Goal: Transaction & Acquisition: Obtain resource

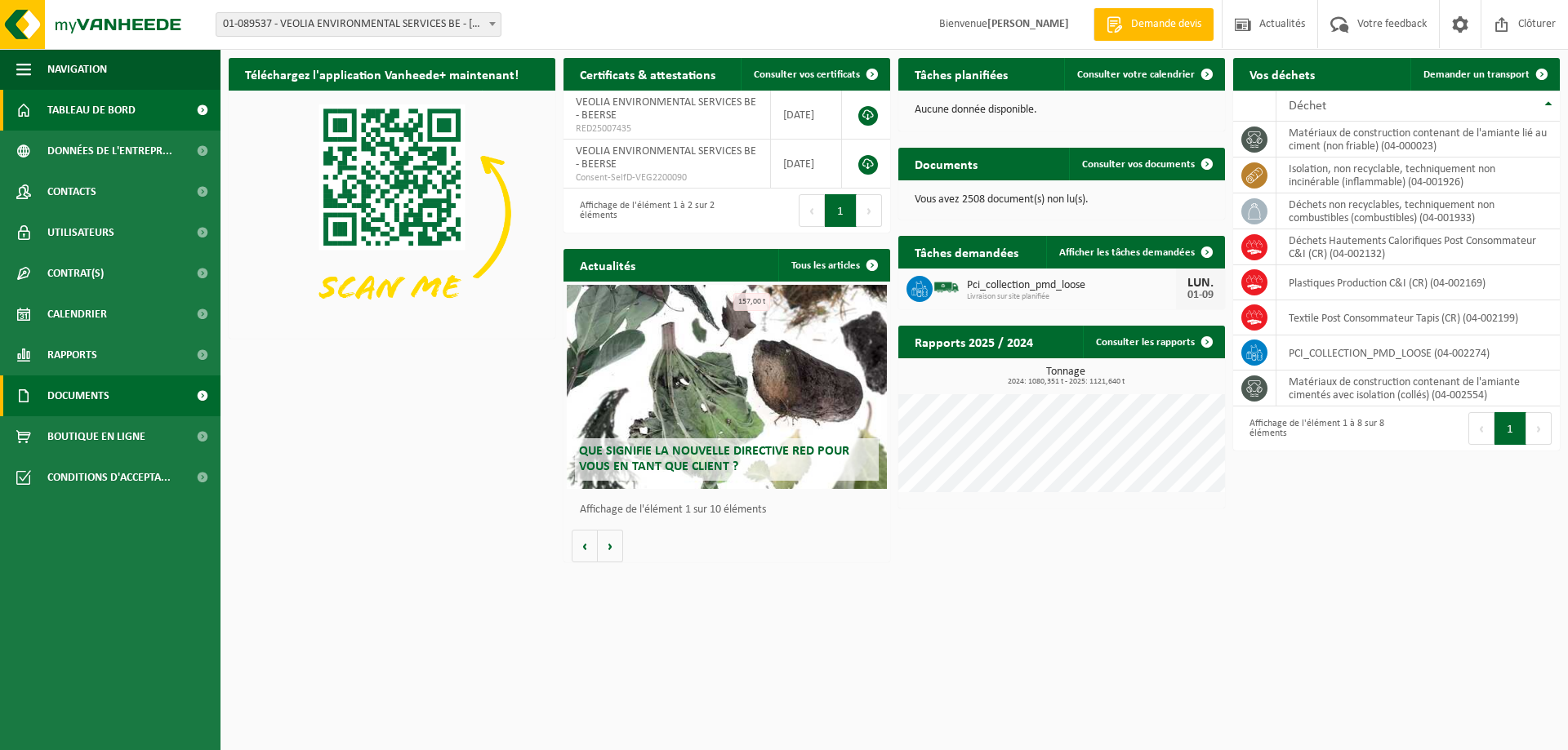
click at [203, 396] on span at bounding box center [202, 395] width 37 height 41
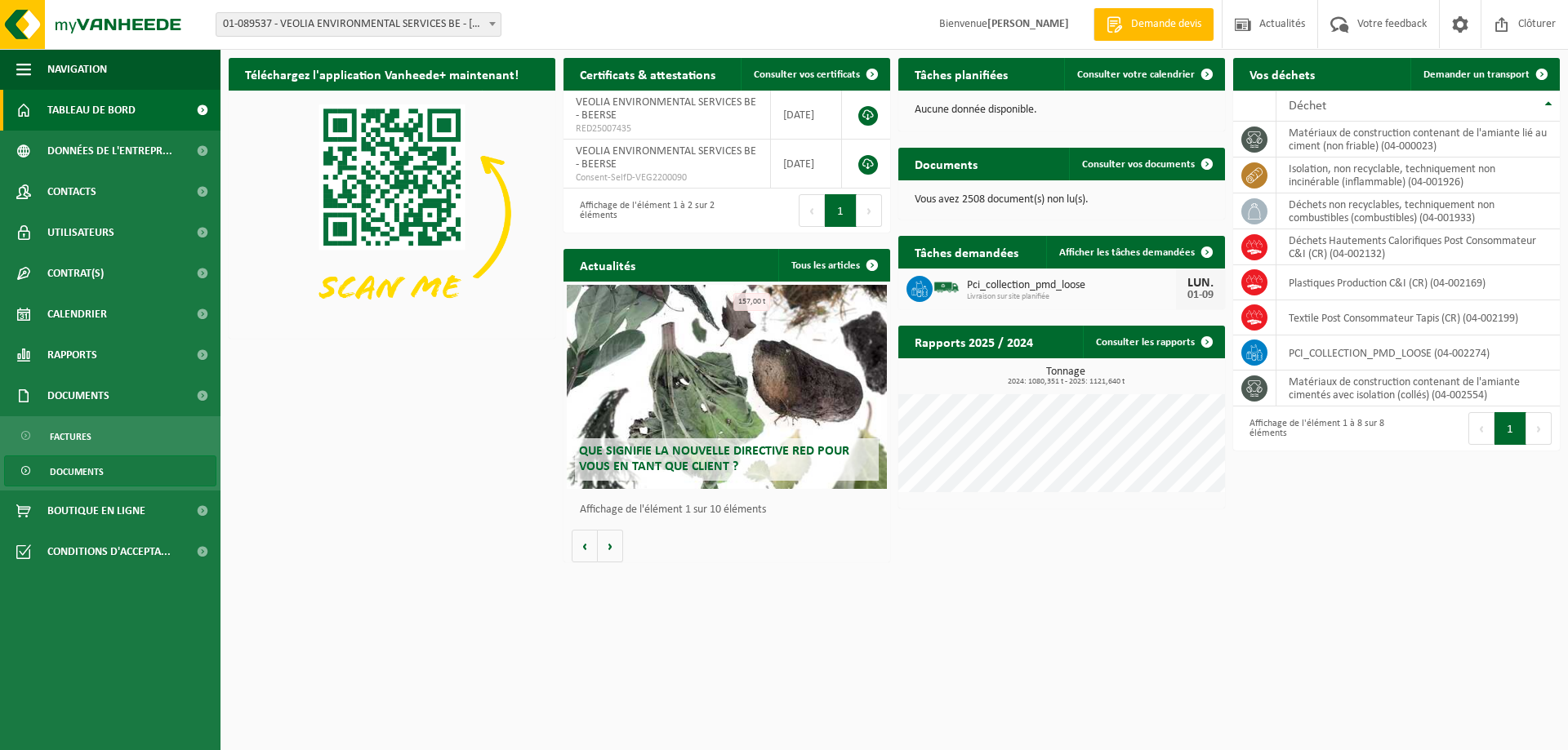
click at [79, 471] on span "Documents" at bounding box center [77, 472] width 54 height 31
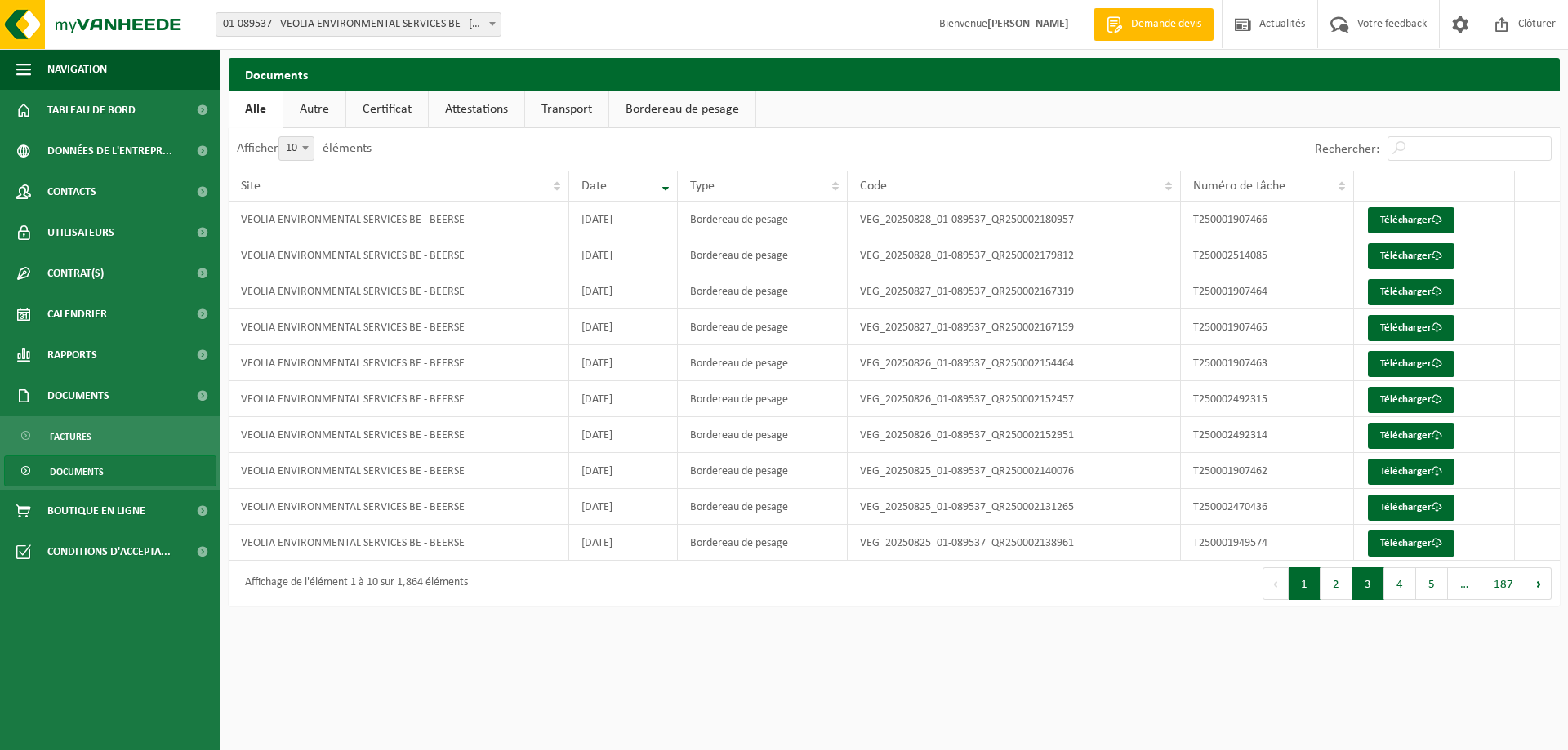
click at [1377, 588] on button "3" at bounding box center [1368, 583] width 32 height 32
click at [1397, 585] on button "4" at bounding box center [1400, 583] width 32 height 32
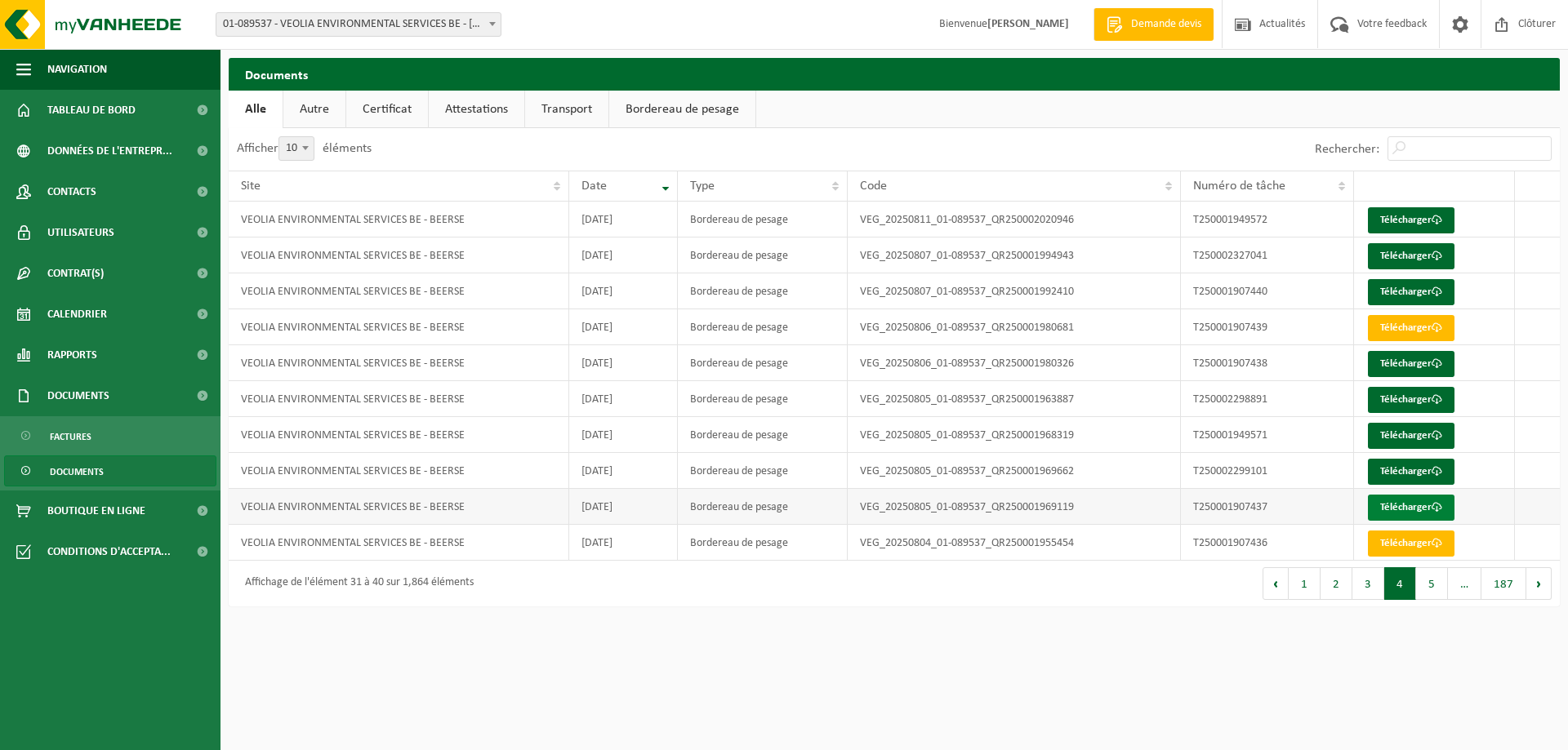
click at [1408, 506] on link "Télécharger" at bounding box center [1410, 508] width 86 height 26
click at [1405, 473] on link "Télécharger" at bounding box center [1410, 472] width 86 height 26
click at [1403, 433] on link "Télécharger" at bounding box center [1410, 436] width 86 height 26
click at [1402, 399] on link "Télécharger" at bounding box center [1410, 400] width 86 height 26
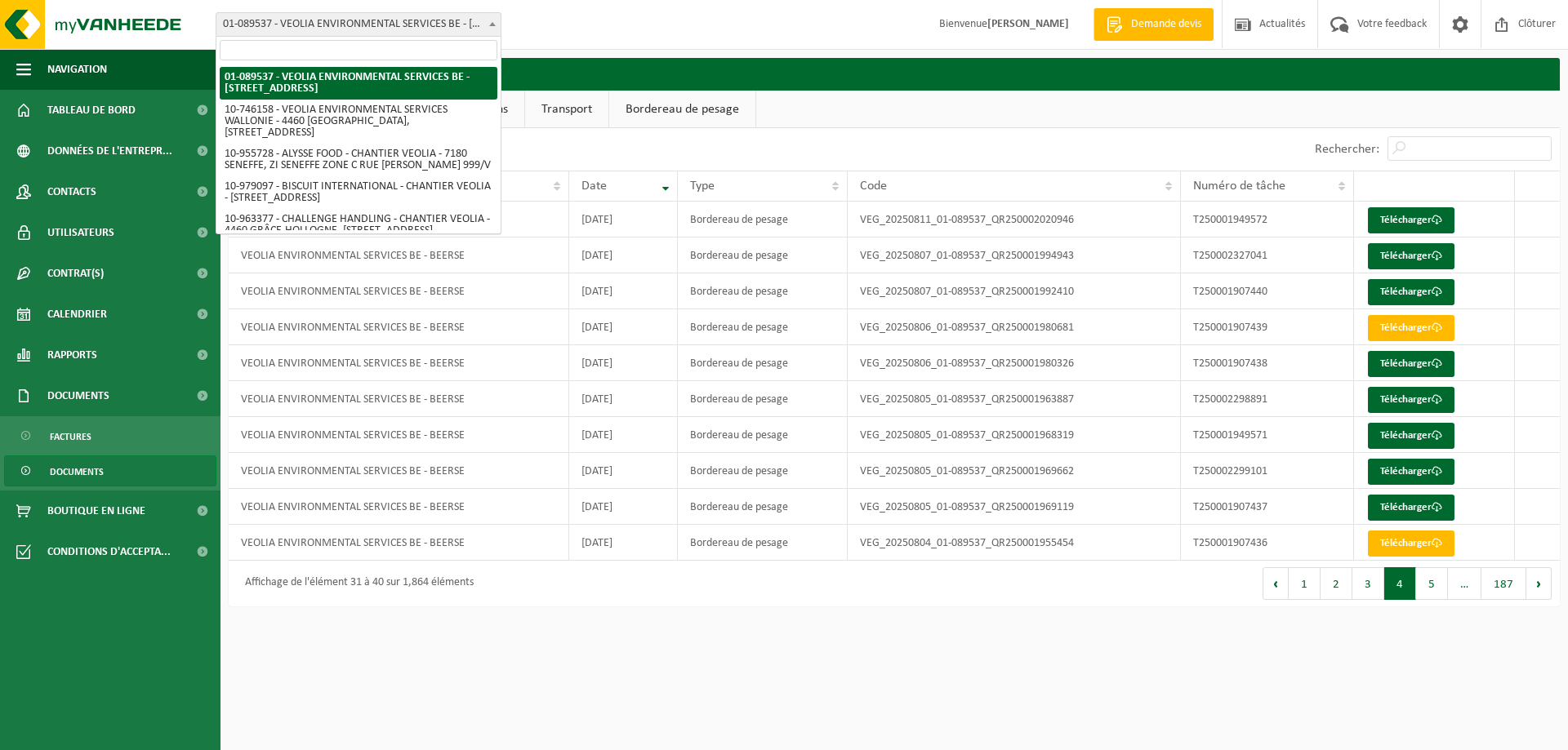
click at [489, 23] on b at bounding box center [492, 24] width 6 height 4
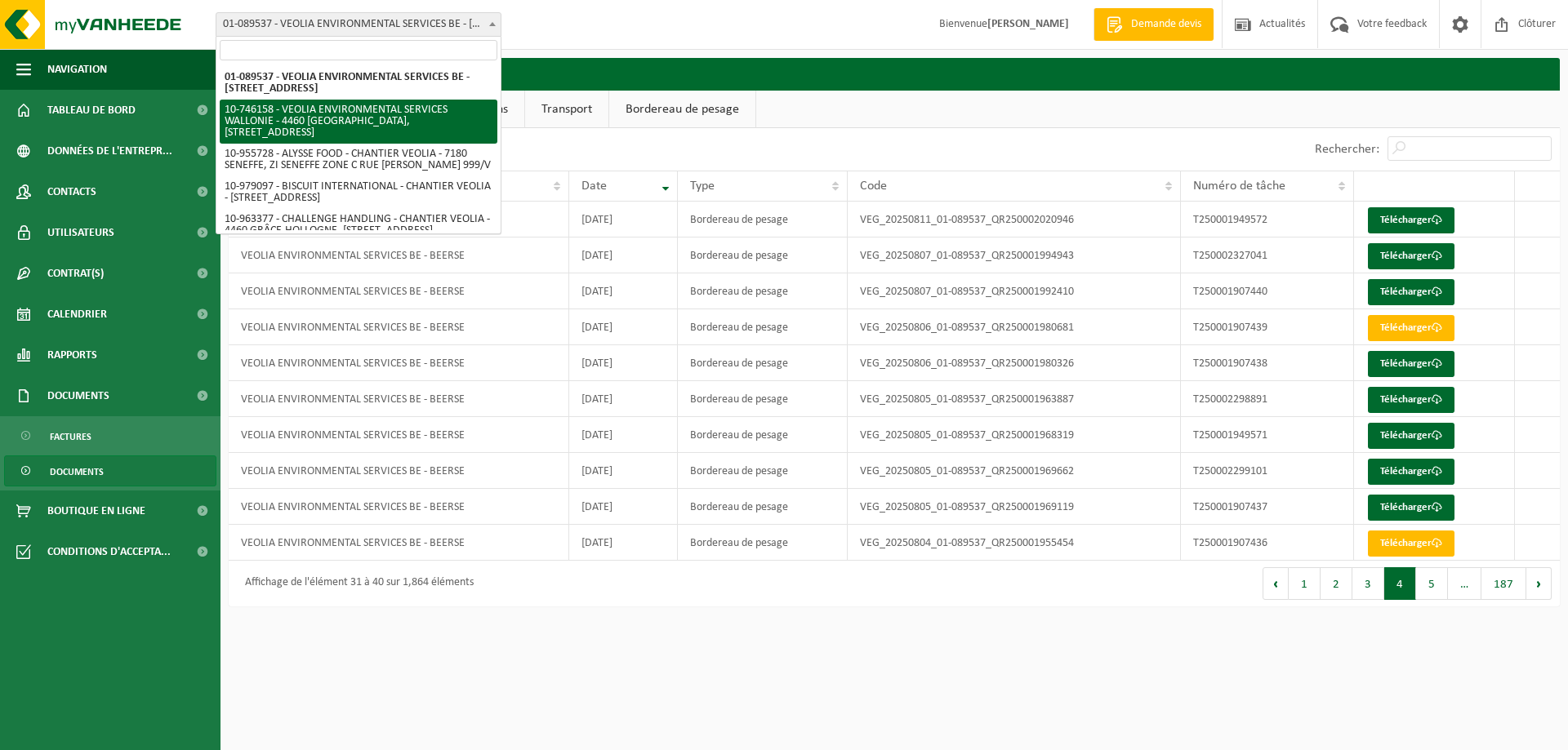
select select "10101"
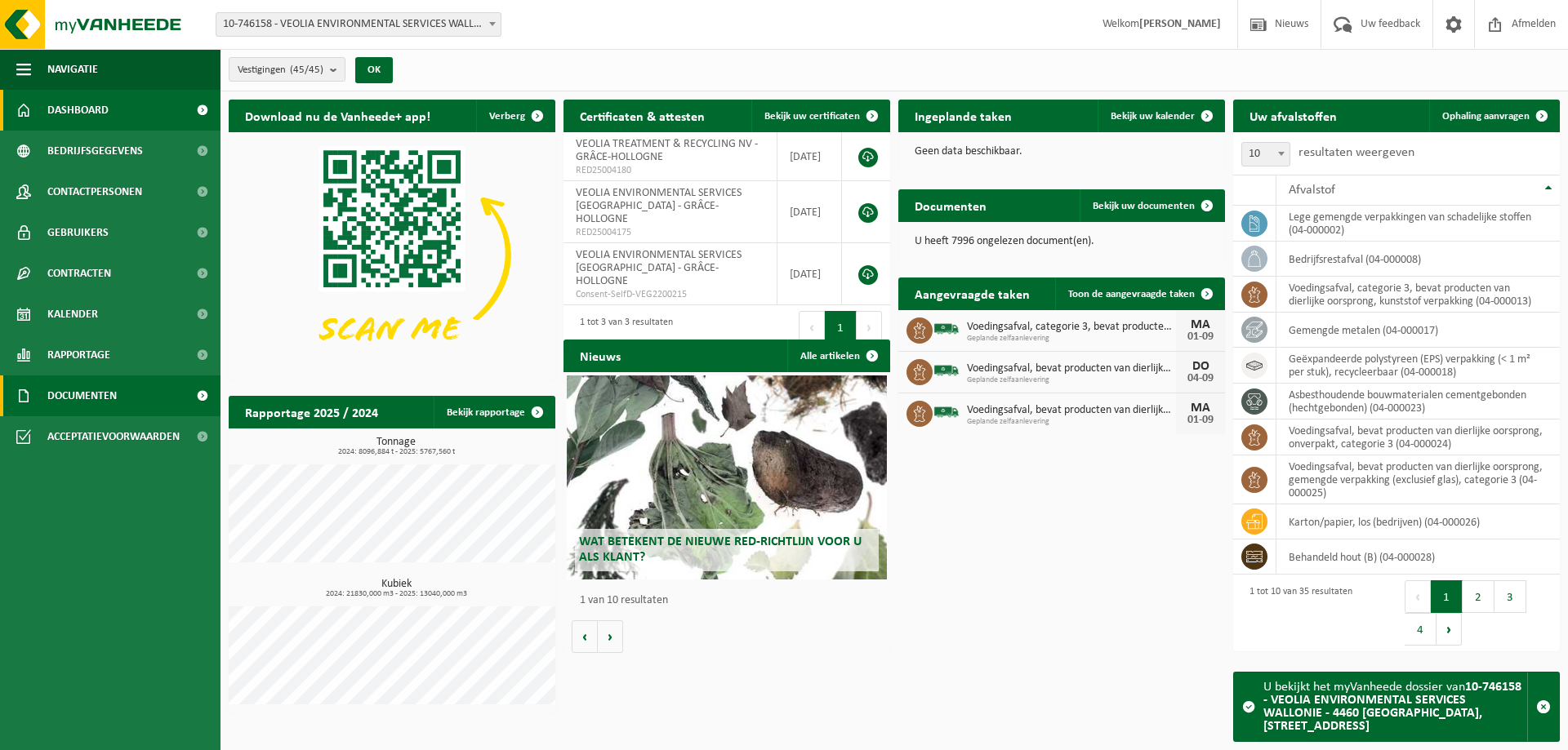
click at [203, 393] on span at bounding box center [202, 395] width 37 height 41
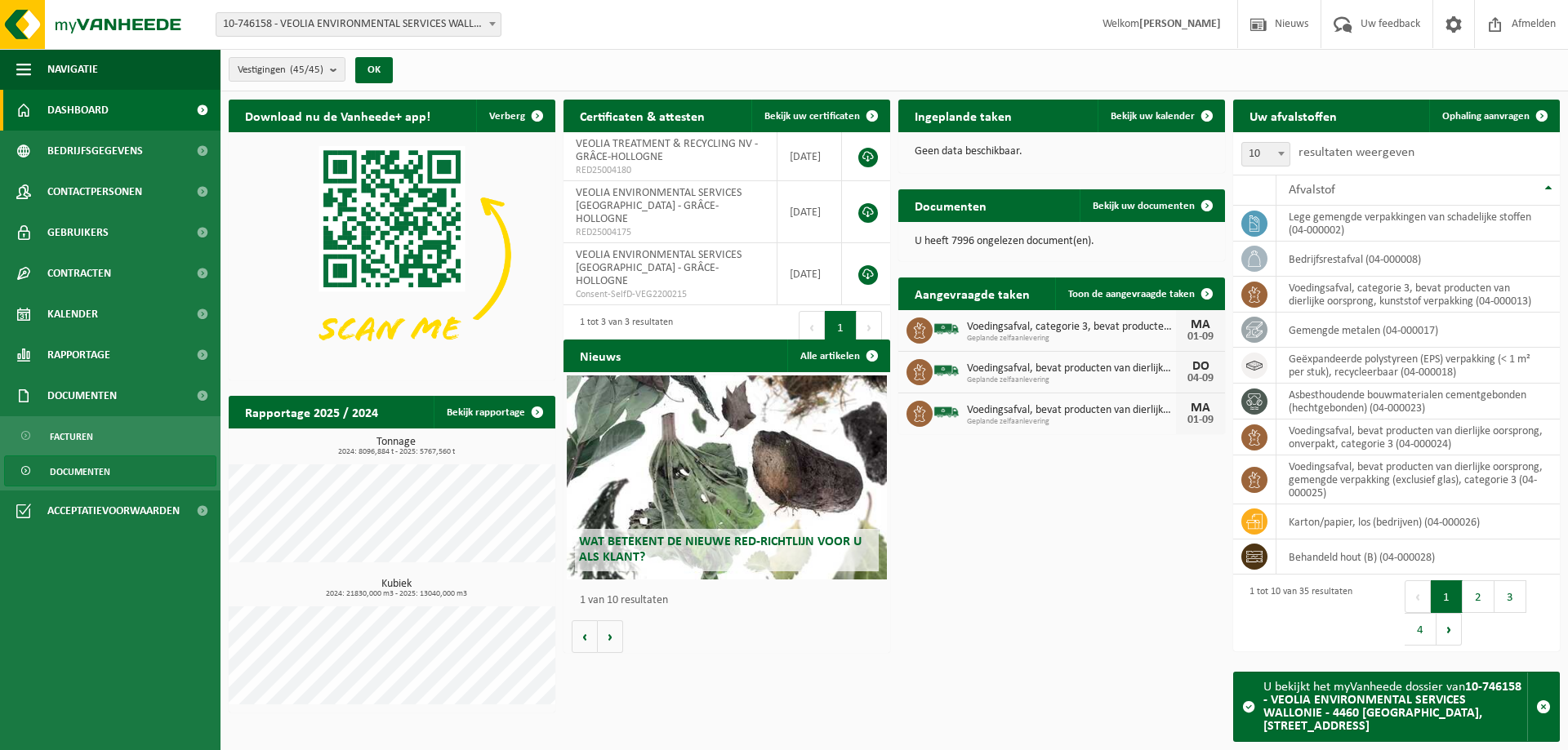
click at [109, 478] on span "Documenten" at bounding box center [79, 472] width 60 height 31
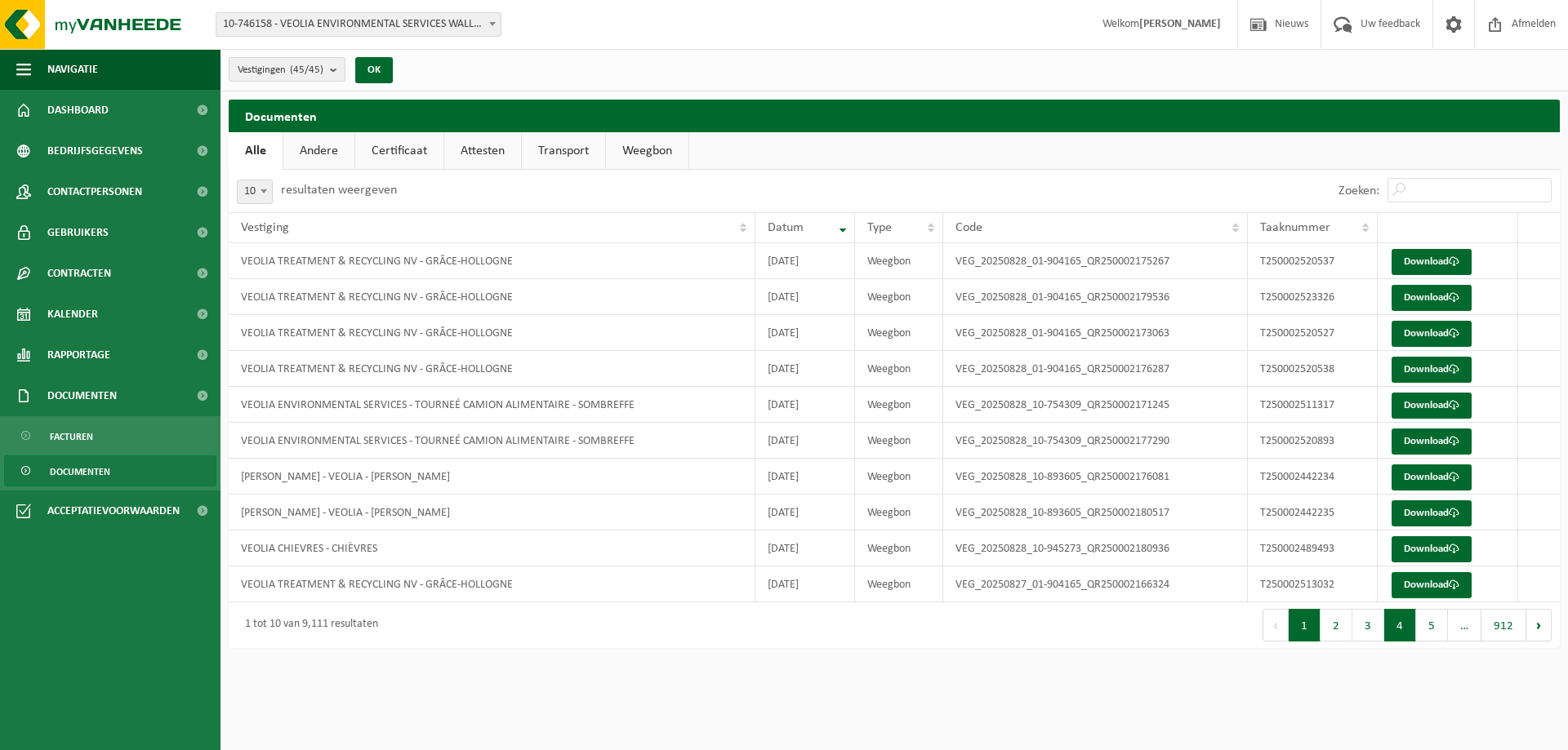
click at [1404, 627] on button "4" at bounding box center [1400, 625] width 32 height 32
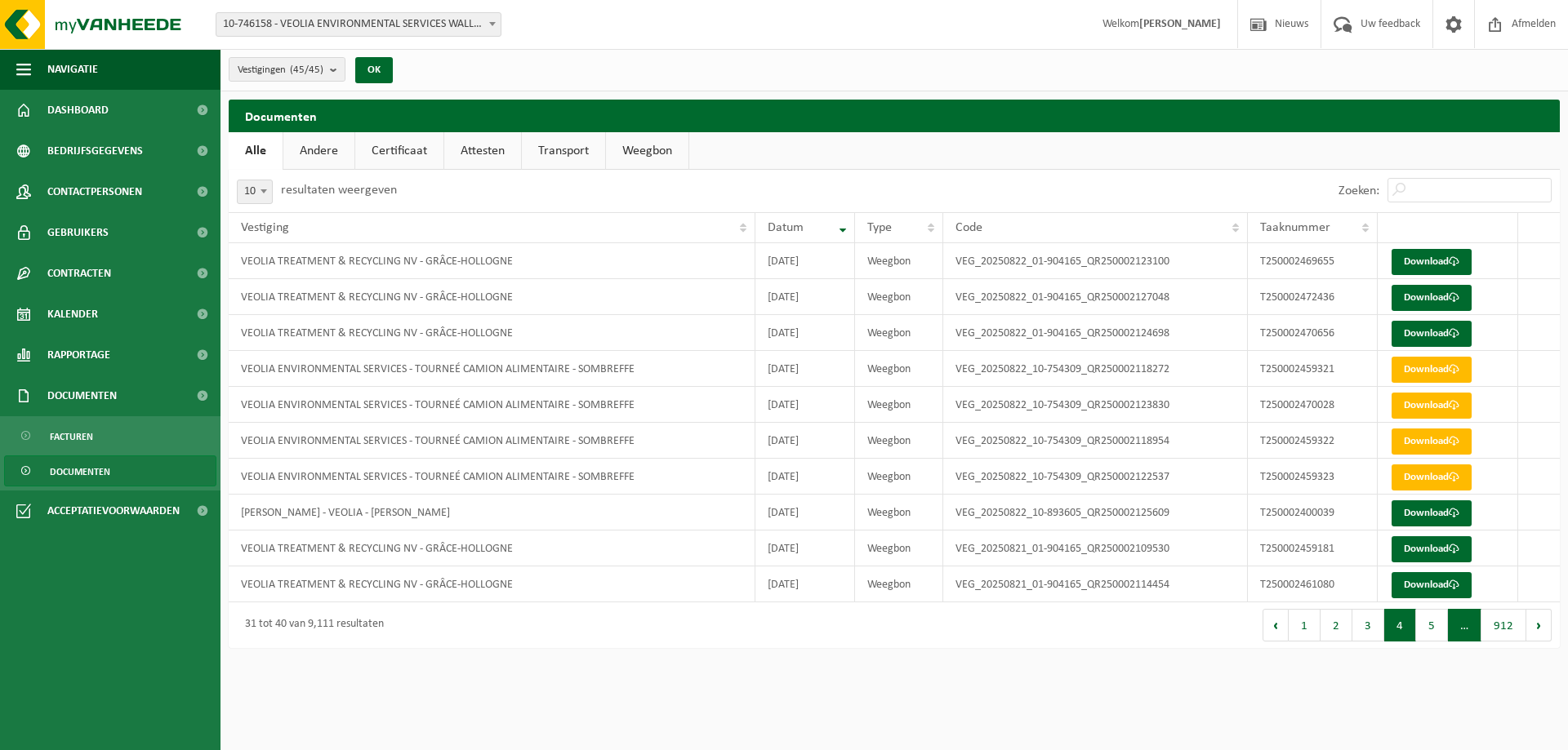
click at [1465, 626] on span "…" at bounding box center [1464, 625] width 33 height 32
click at [1439, 630] on button "5" at bounding box center [1432, 625] width 32 height 32
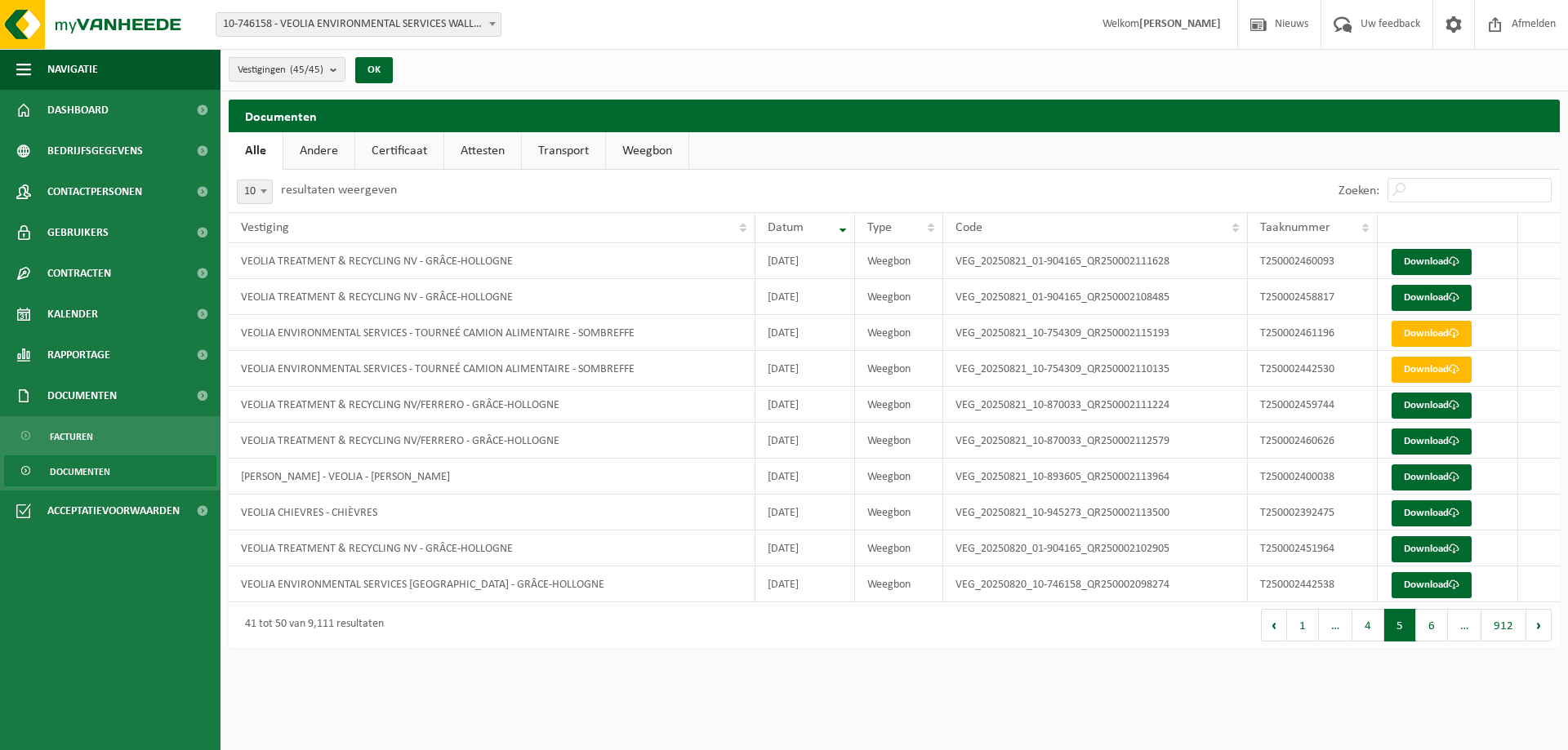
click at [1439, 630] on button "6" at bounding box center [1432, 625] width 32 height 32
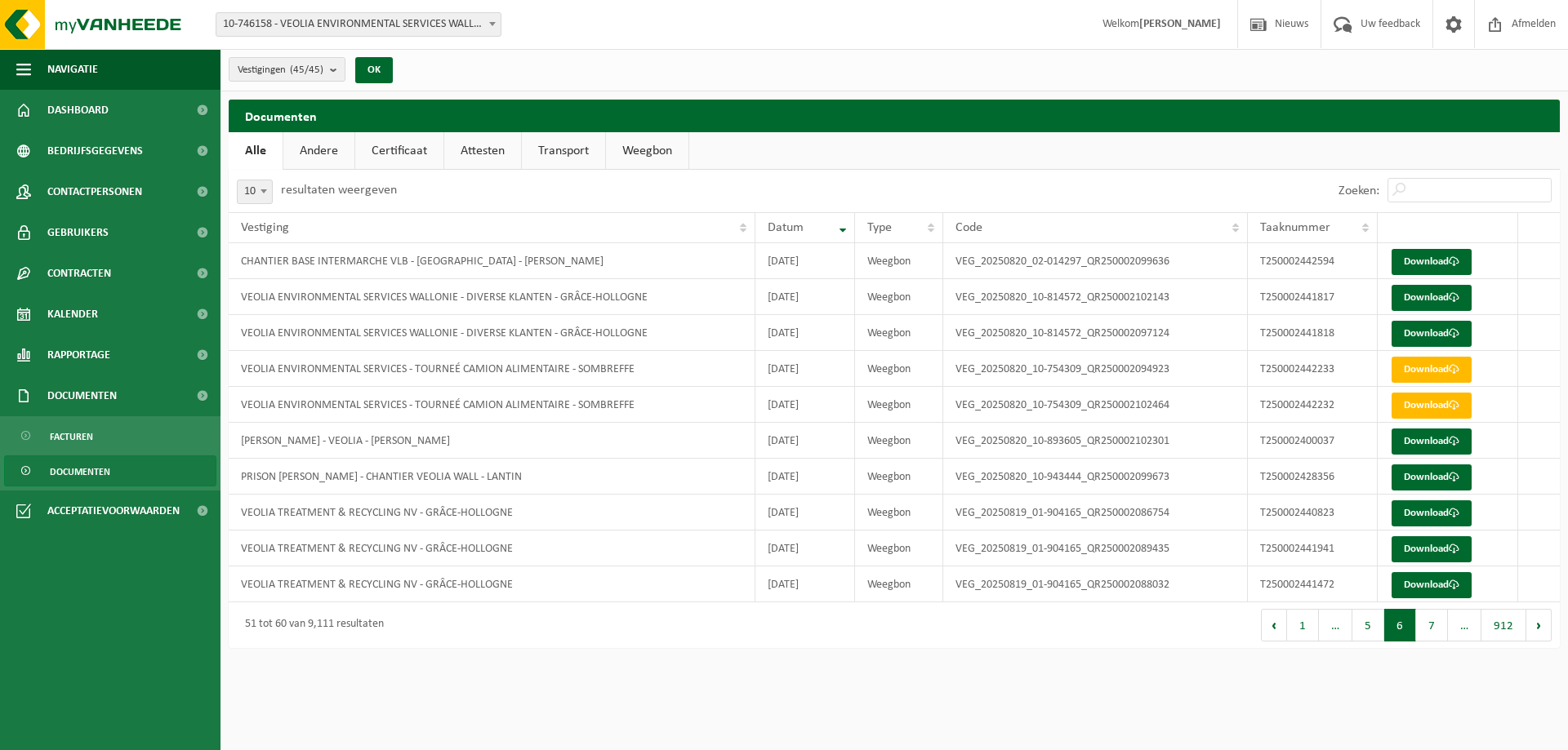
click at [1439, 630] on button "7" at bounding box center [1432, 625] width 32 height 32
click at [1439, 630] on button "8" at bounding box center [1432, 625] width 32 height 32
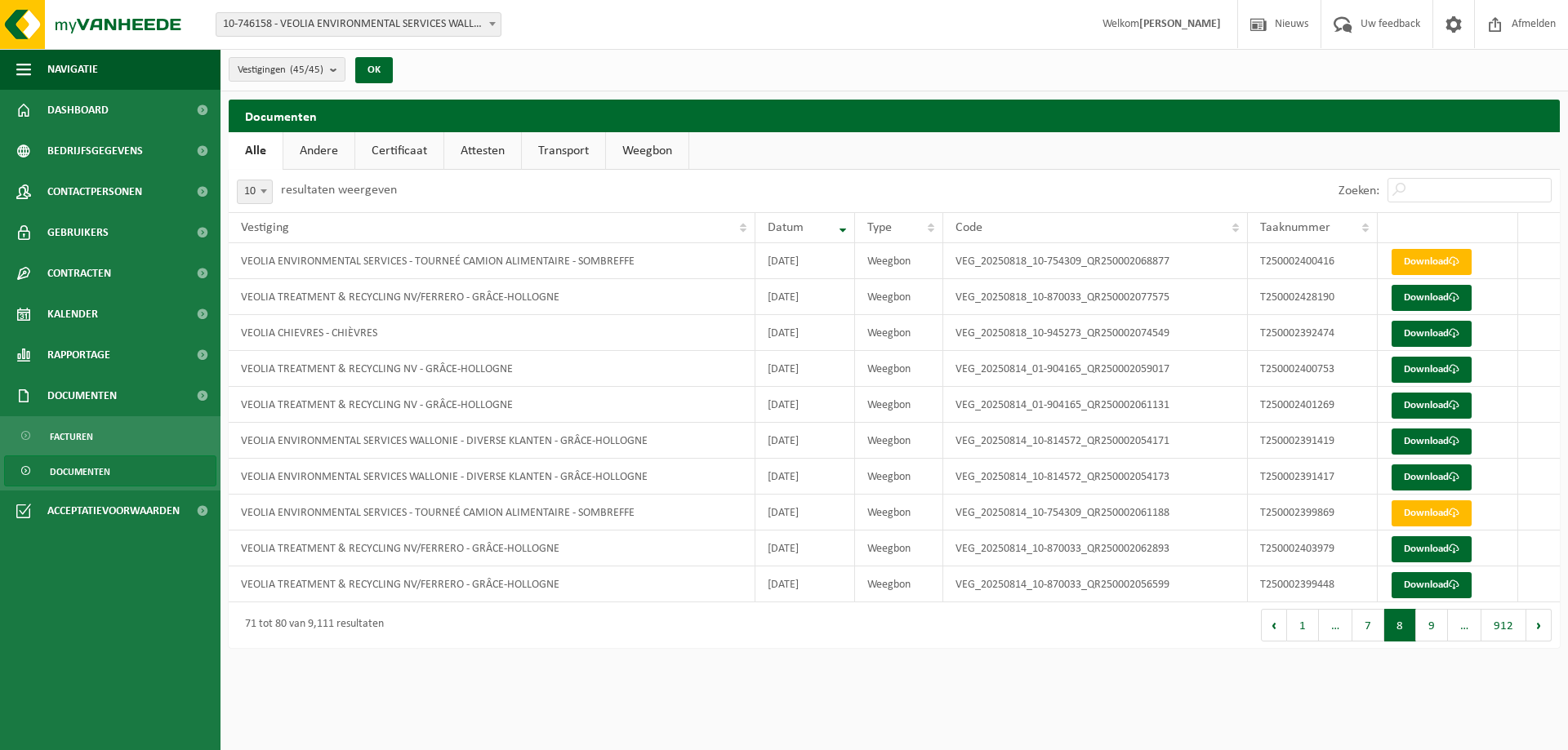
click at [1439, 630] on button "9" at bounding box center [1432, 625] width 32 height 32
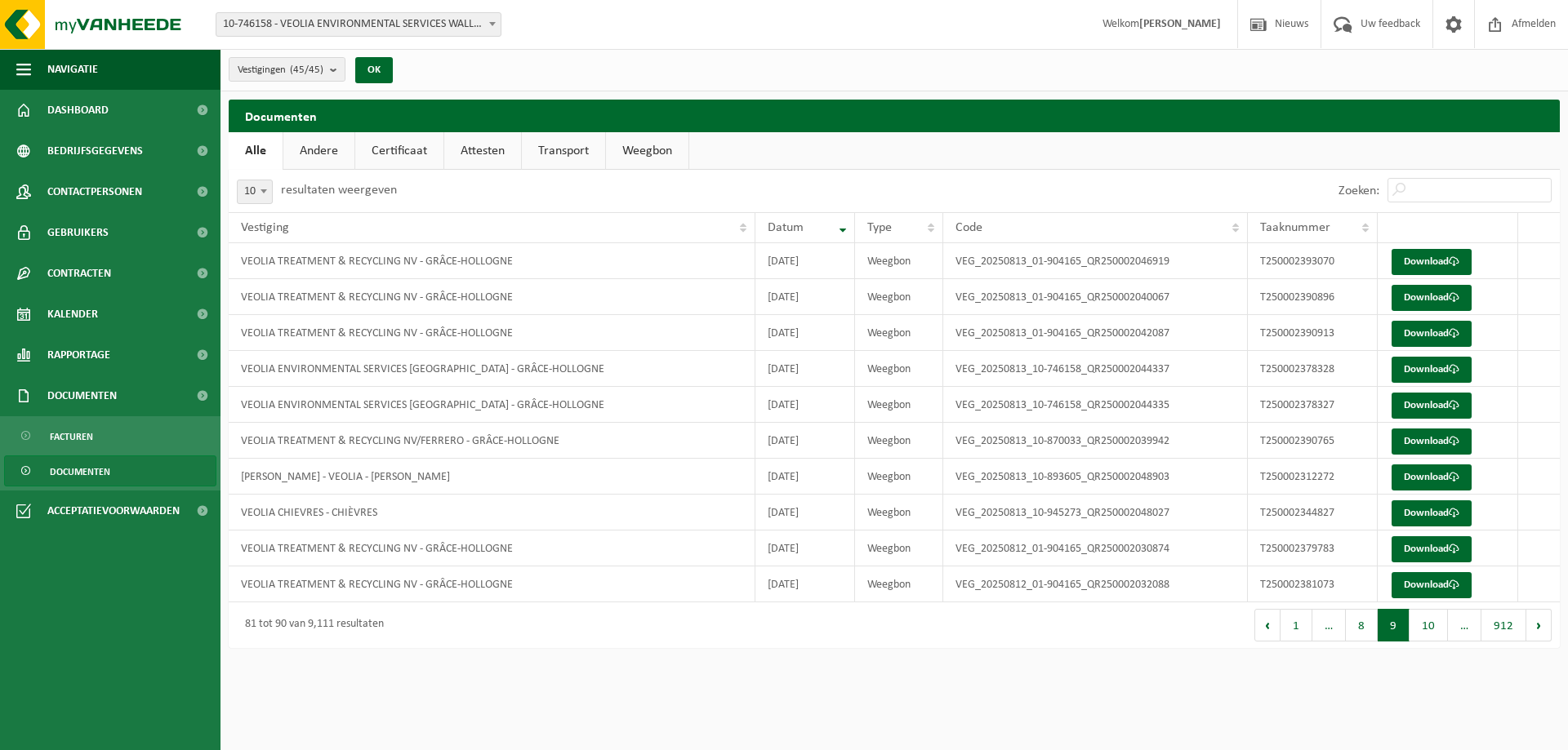
click at [1439, 630] on button "10" at bounding box center [1429, 625] width 38 height 32
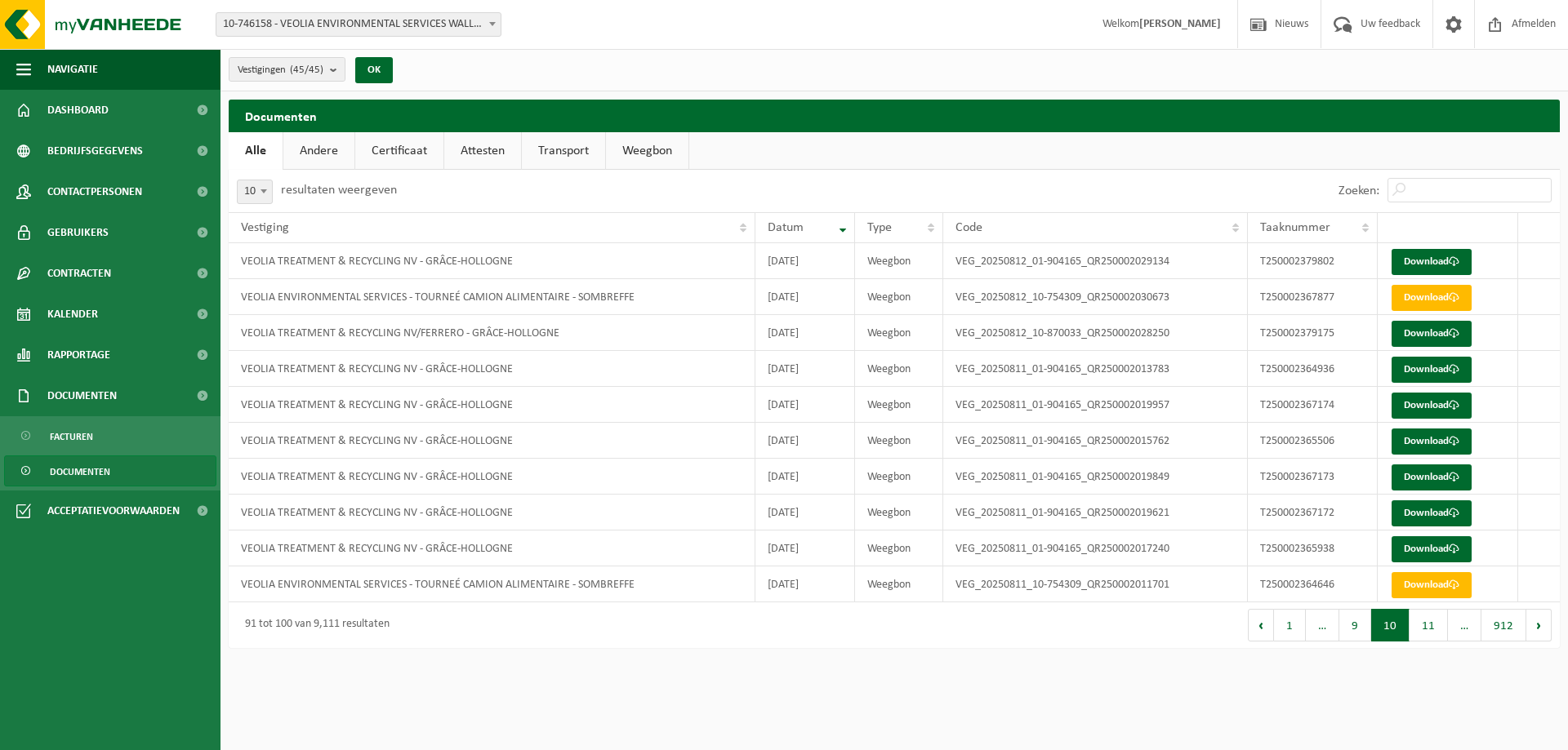
click at [1439, 630] on button "11" at bounding box center [1429, 625] width 38 height 32
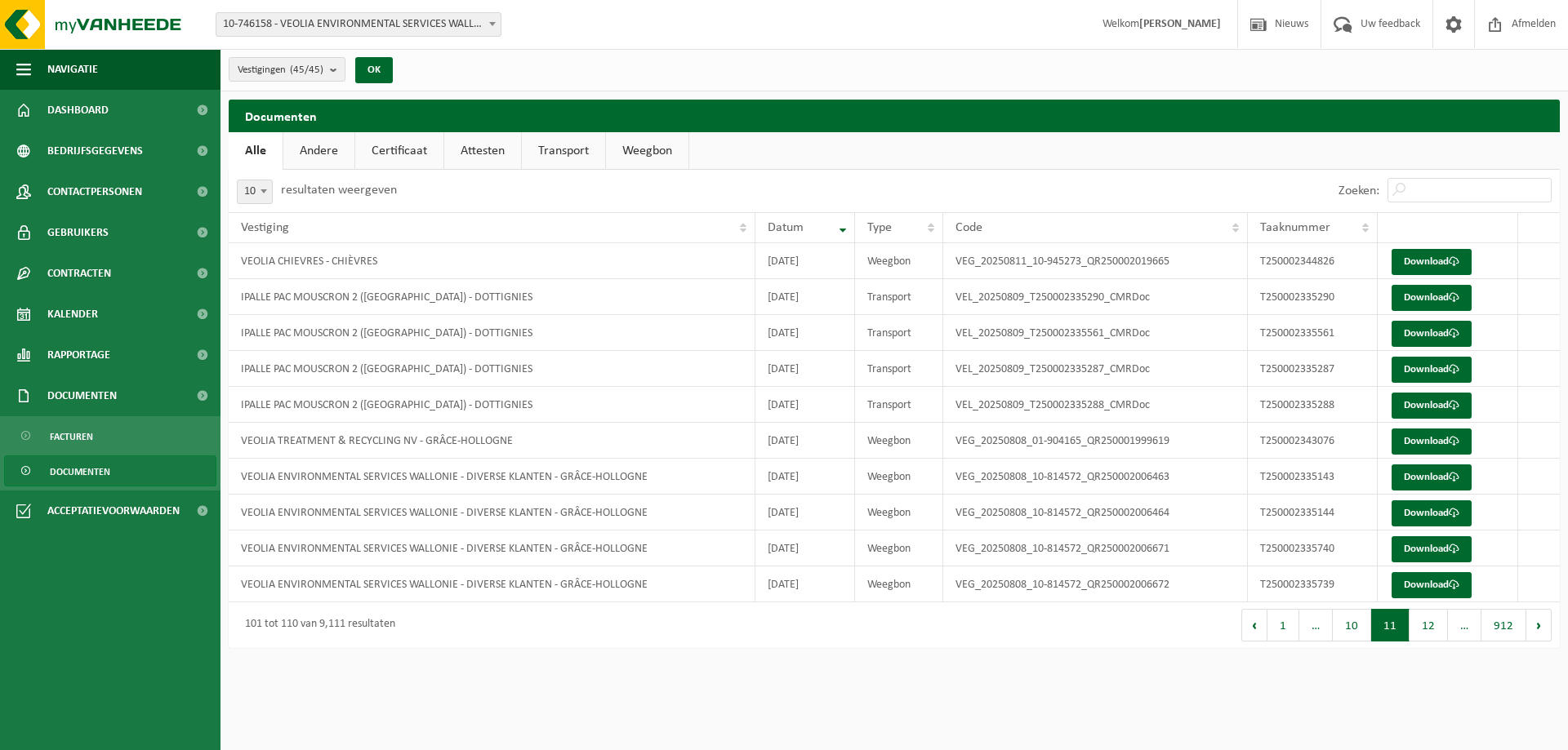
click at [1439, 630] on button "12" at bounding box center [1429, 625] width 38 height 32
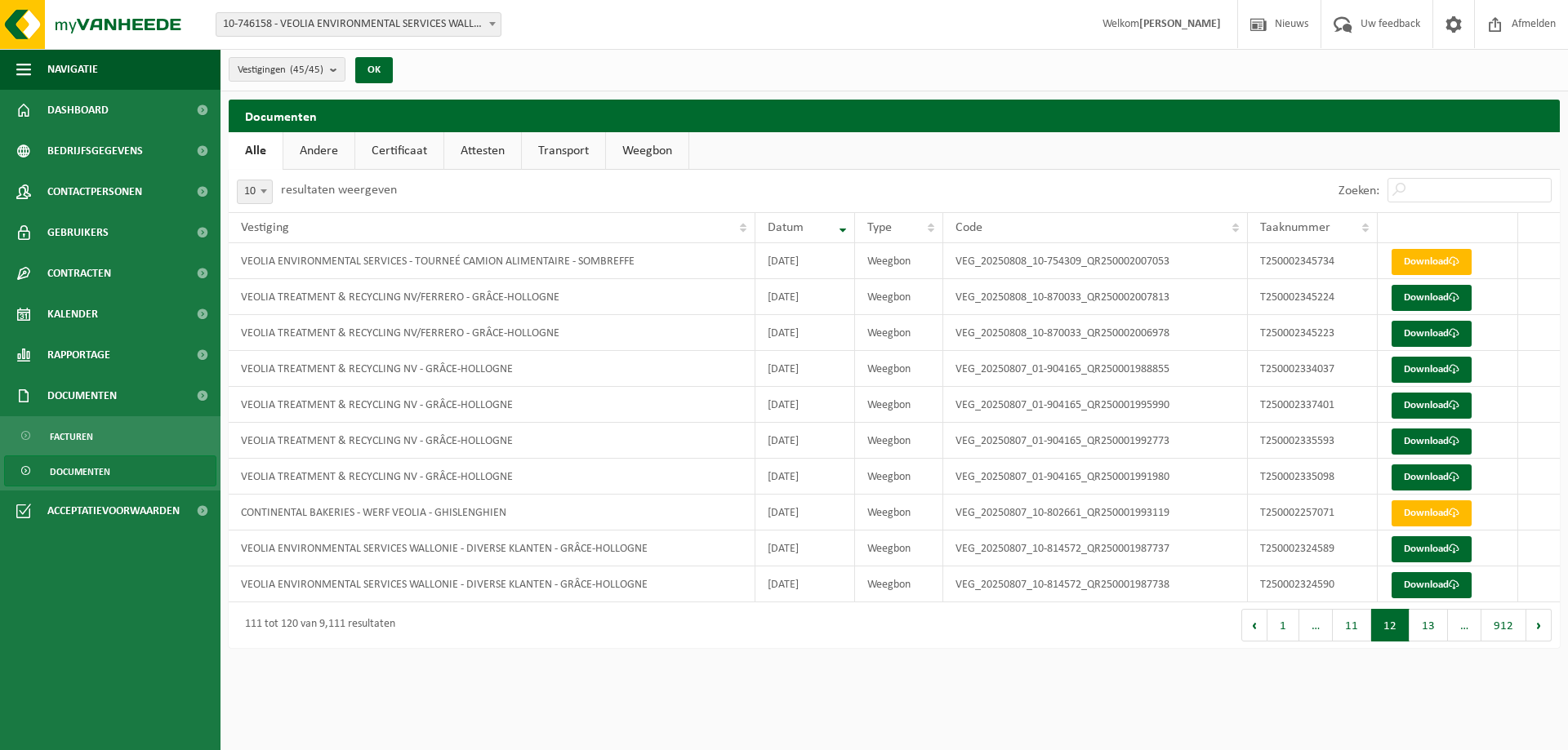
click at [1439, 630] on button "13" at bounding box center [1429, 625] width 38 height 32
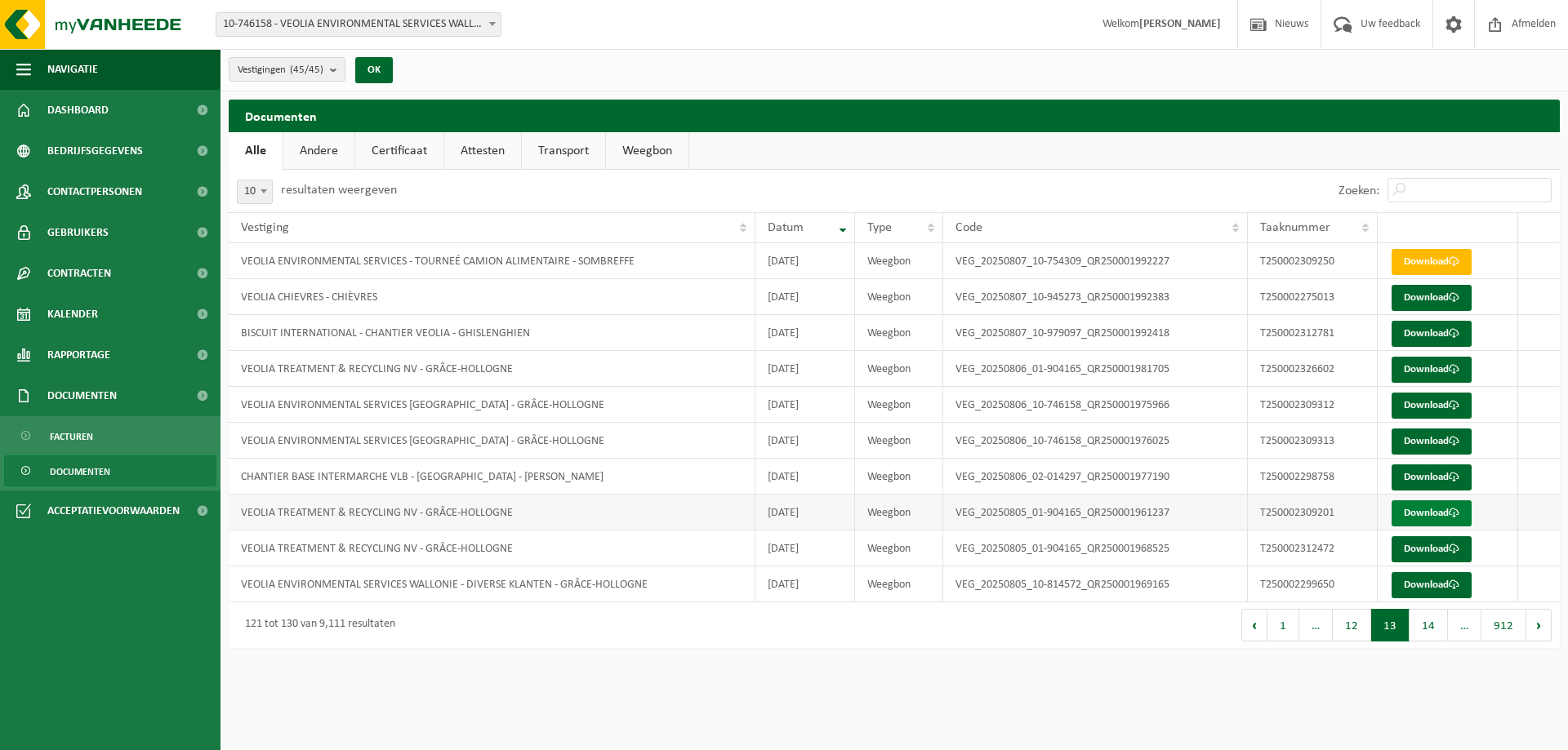
click at [1416, 509] on link "Download" at bounding box center [1431, 513] width 80 height 26
click at [1415, 548] on link "Download" at bounding box center [1431, 550] width 80 height 26
click at [1420, 579] on link "Download" at bounding box center [1431, 585] width 80 height 26
click at [1426, 633] on button "14" at bounding box center [1429, 625] width 38 height 32
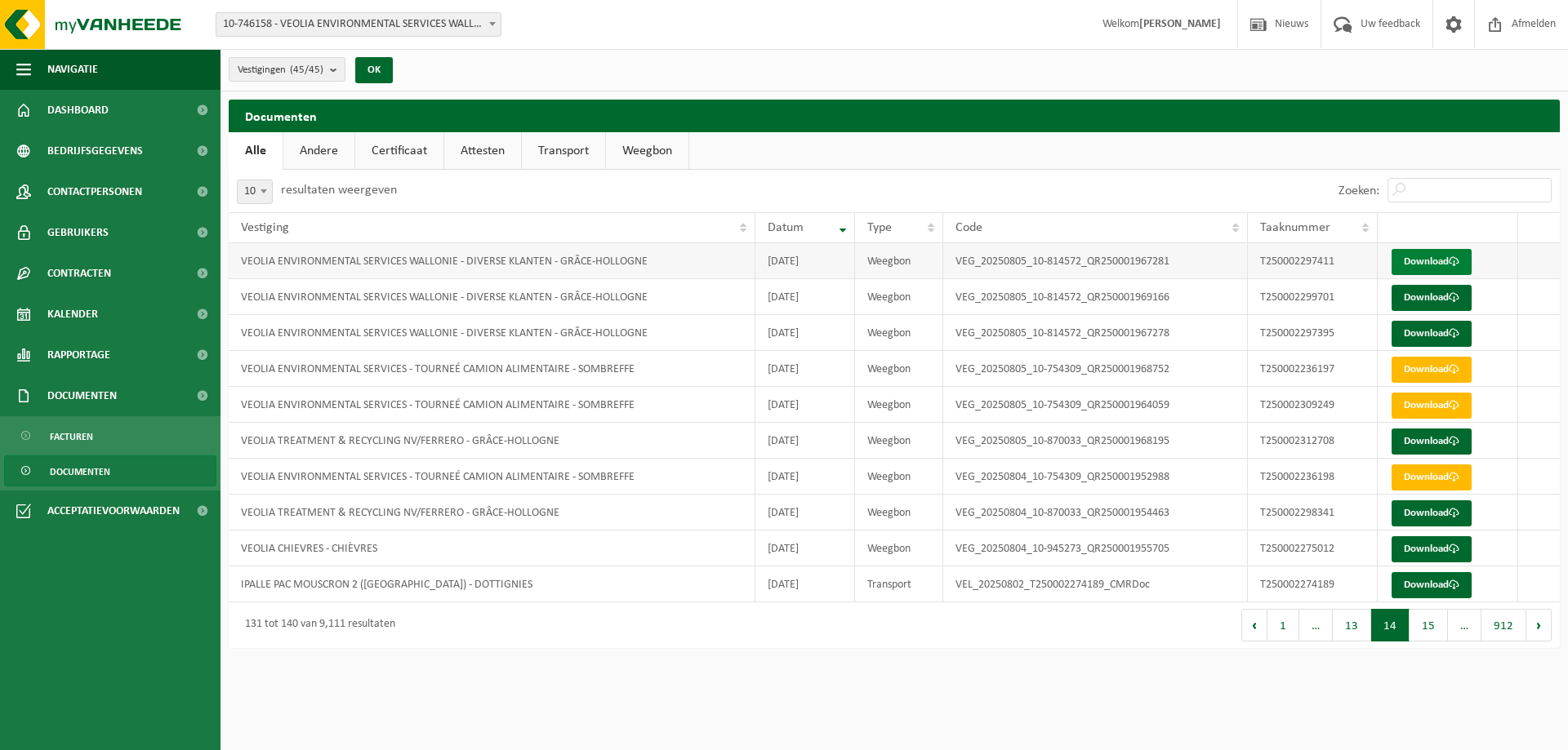
click at [1437, 253] on link "Download" at bounding box center [1431, 262] width 80 height 26
click at [1426, 302] on link "Download" at bounding box center [1431, 298] width 80 height 26
click at [1425, 332] on link "Download" at bounding box center [1431, 334] width 80 height 26
click at [1422, 368] on link "Download" at bounding box center [1431, 369] width 80 height 26
click at [1429, 407] on link "Download" at bounding box center [1431, 406] width 80 height 26
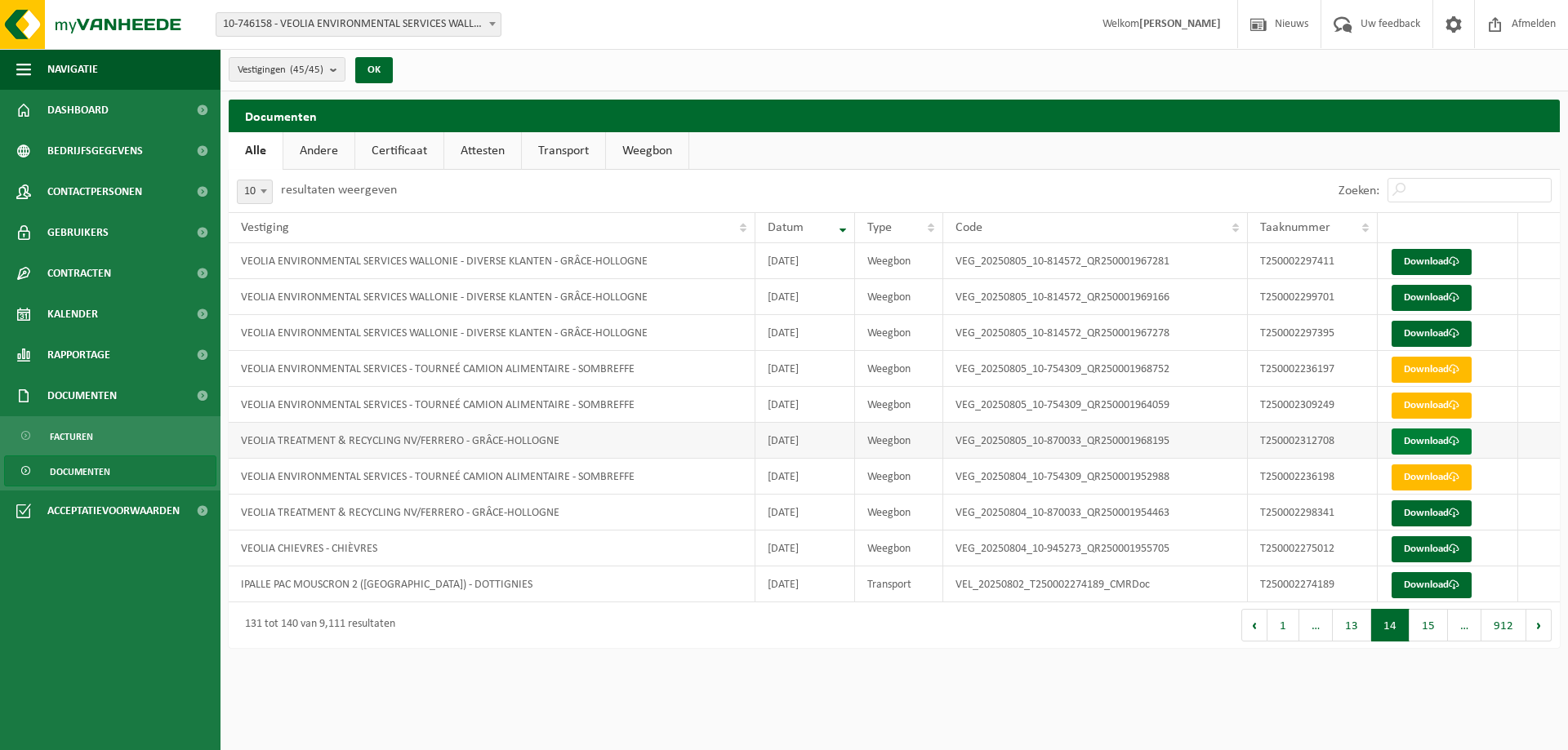
click at [1422, 436] on link "Download" at bounding box center [1431, 442] width 80 height 26
